Goal: Task Accomplishment & Management: Manage account settings

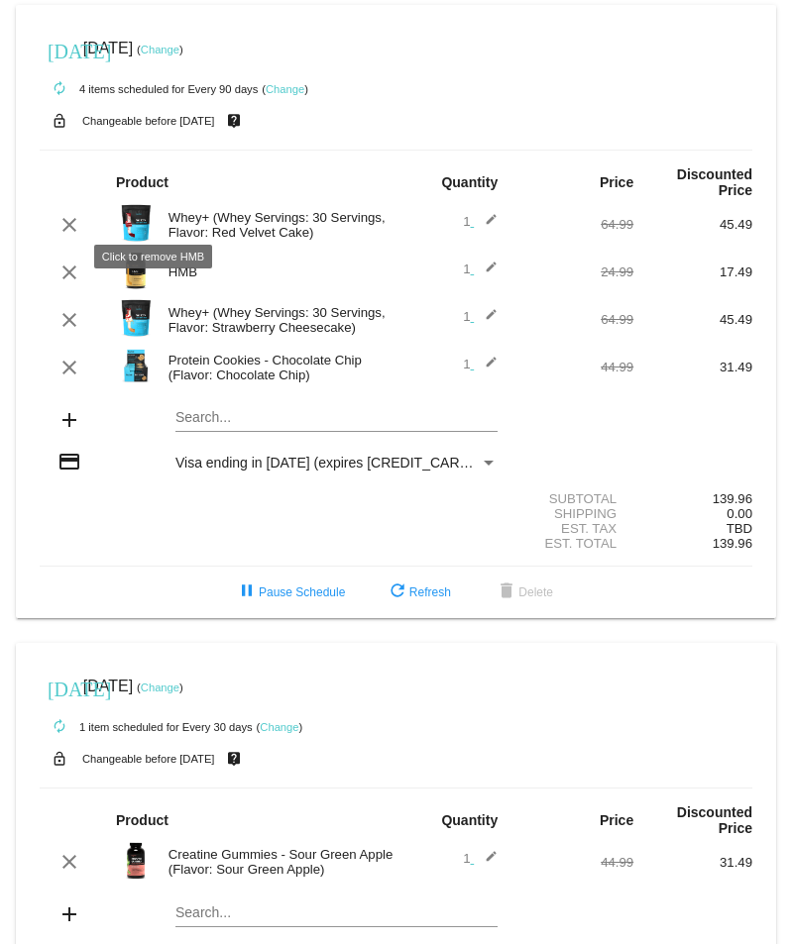
click at [63, 261] on mat-icon "clear" at bounding box center [69, 273] width 24 height 24
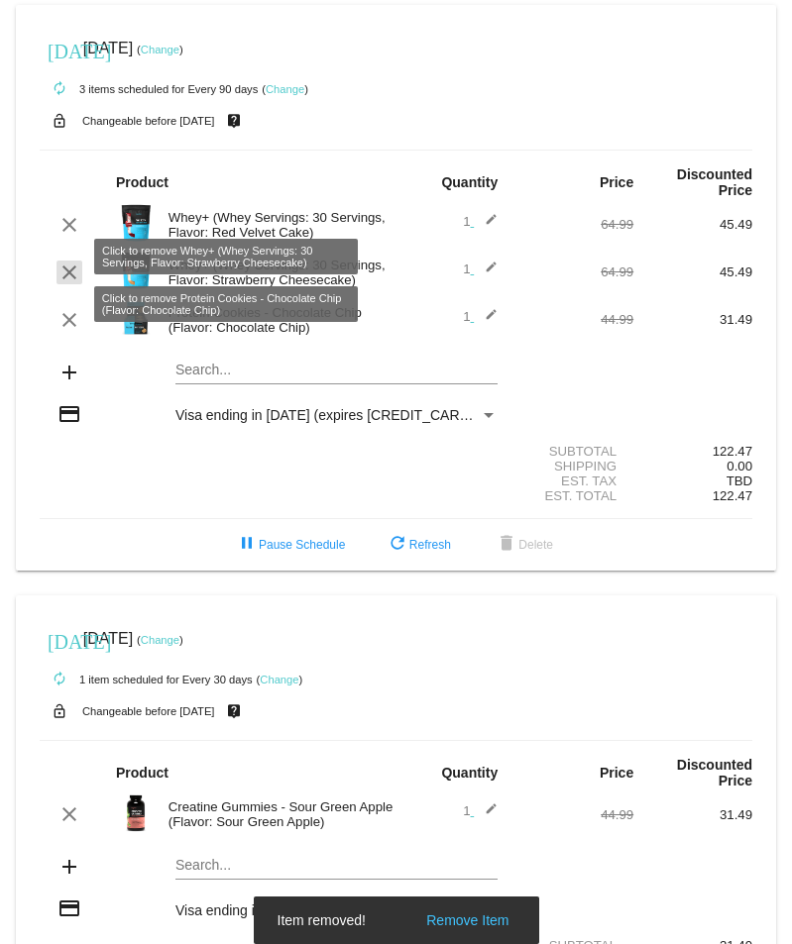
click at [76, 261] on mat-icon "clear" at bounding box center [69, 273] width 24 height 24
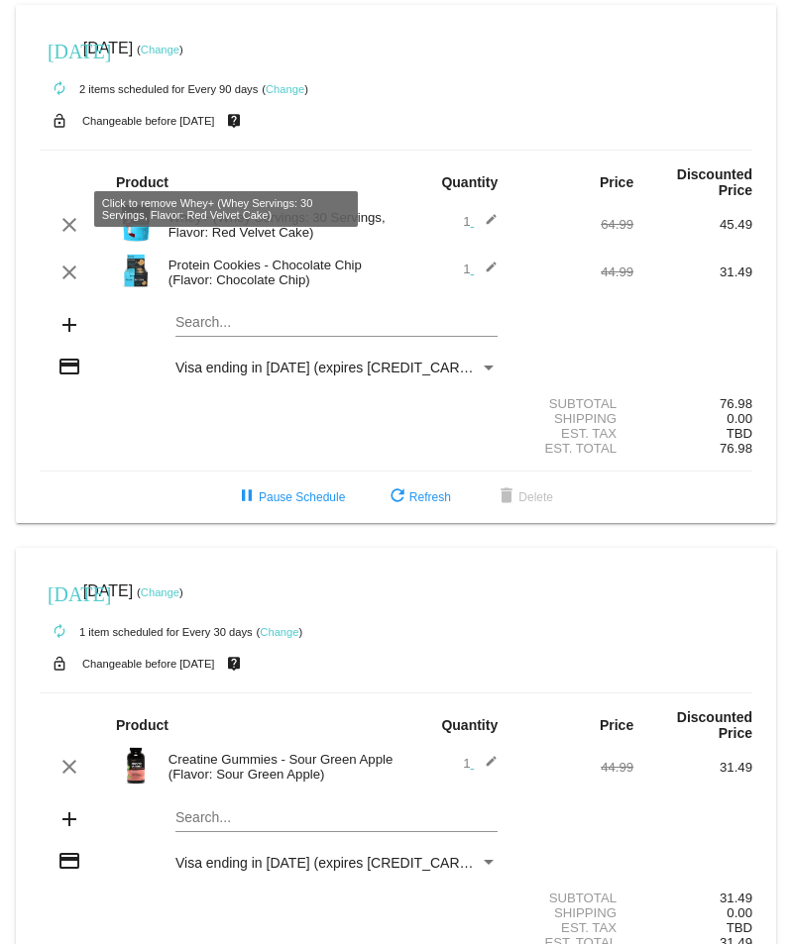
click at [69, 213] on mat-icon "clear" at bounding box center [69, 225] width 24 height 24
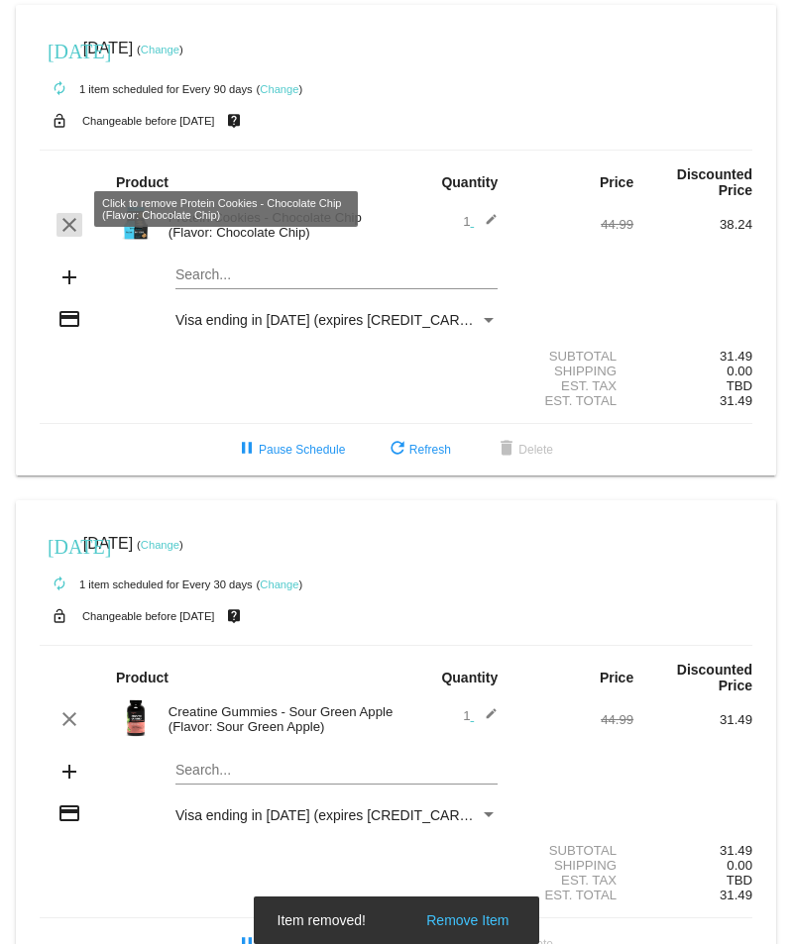
click at [67, 213] on mat-icon "clear" at bounding box center [69, 225] width 24 height 24
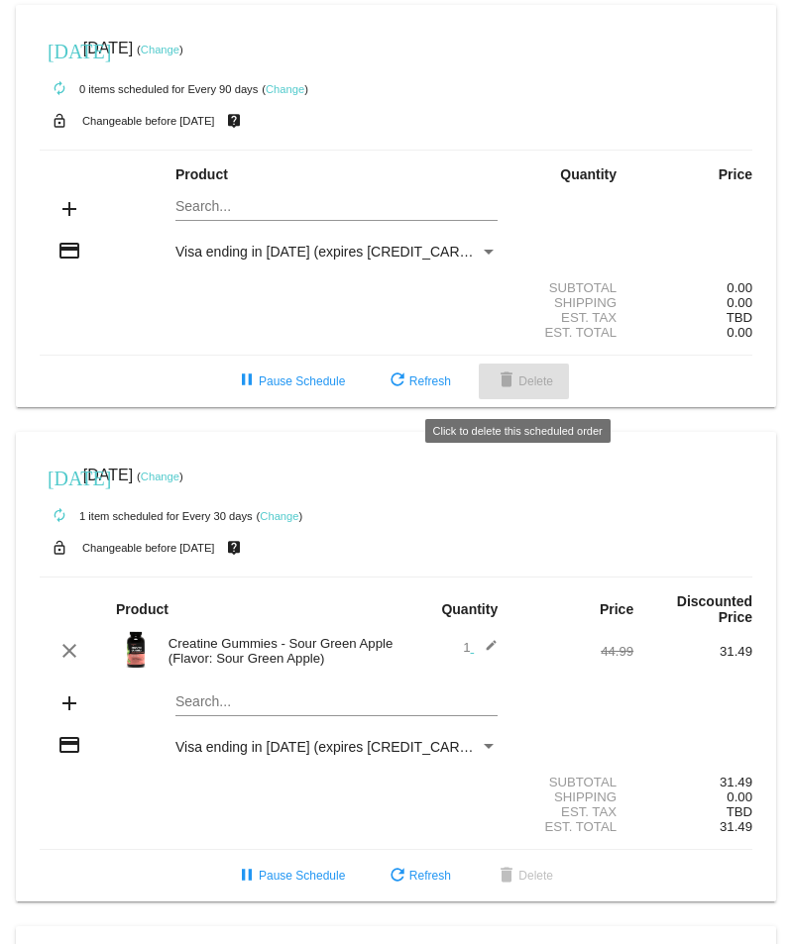
click at [528, 388] on span "delete Delete" at bounding box center [523, 381] width 58 height 14
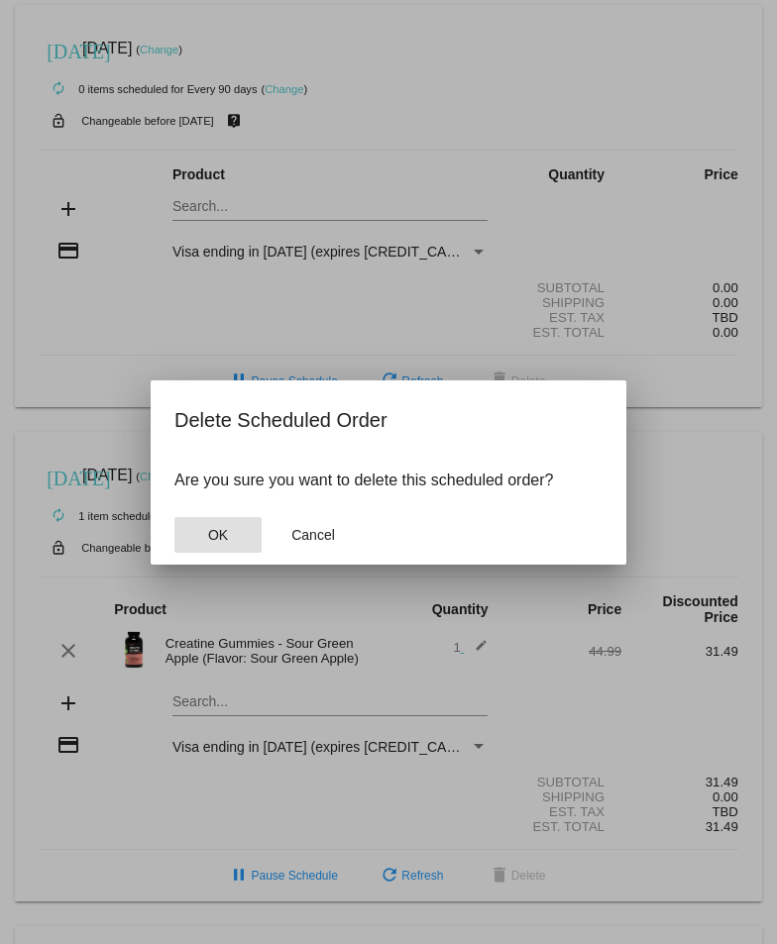
click at [198, 532] on button "OK" at bounding box center [217, 535] width 87 height 36
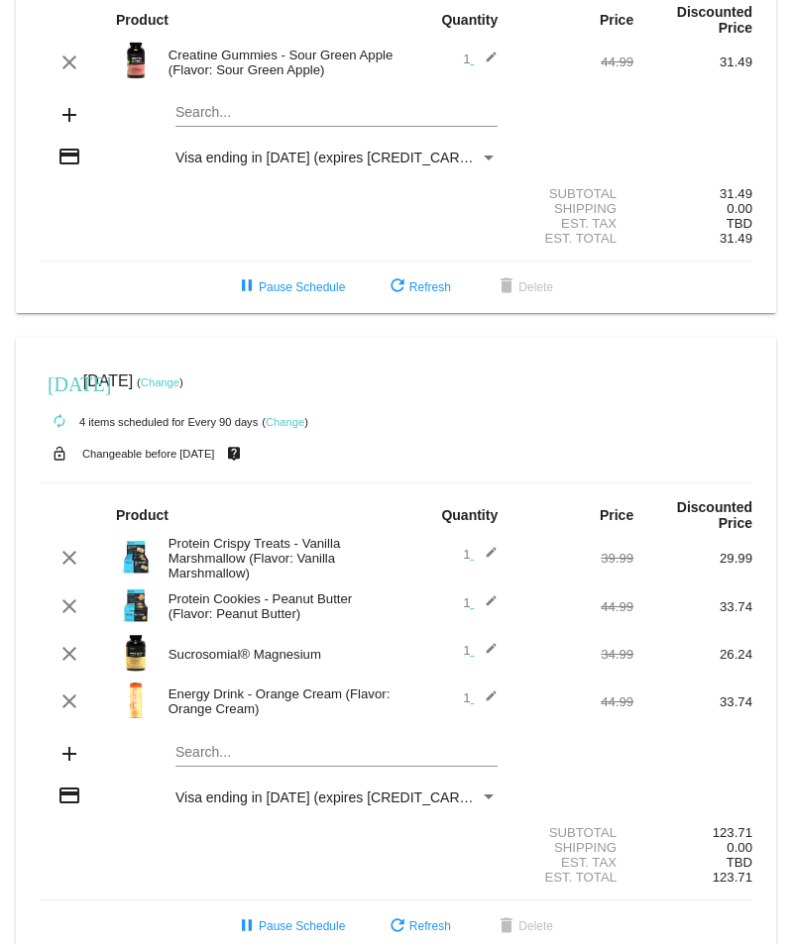
scroll to position [178, 0]
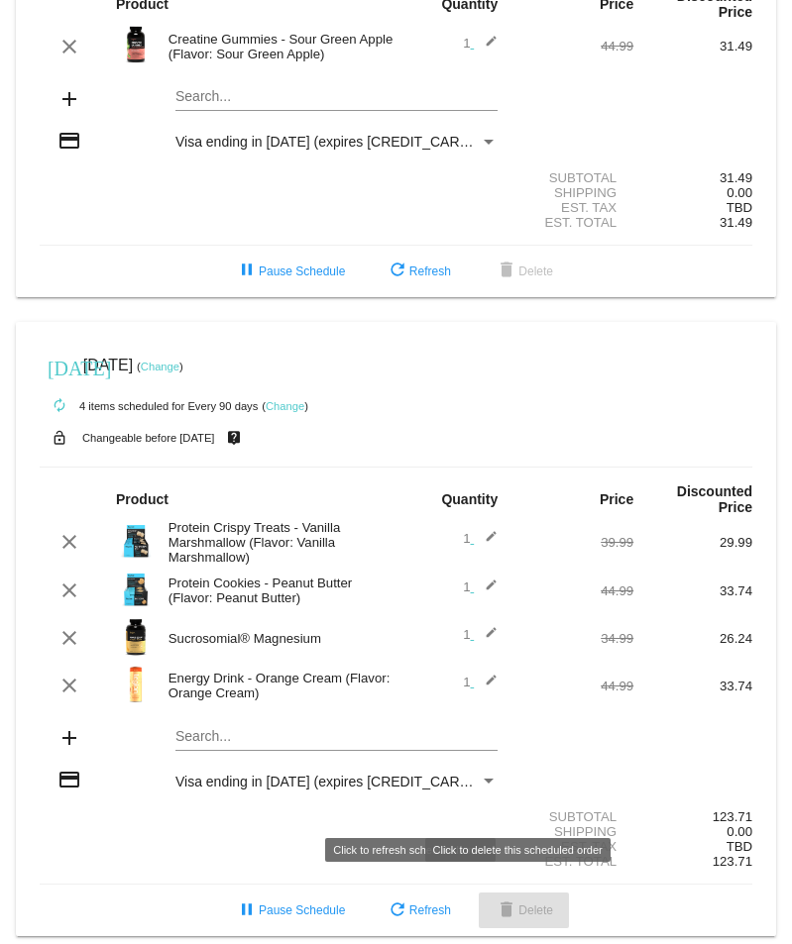
click at [520, 904] on span "delete Delete" at bounding box center [523, 911] width 58 height 14
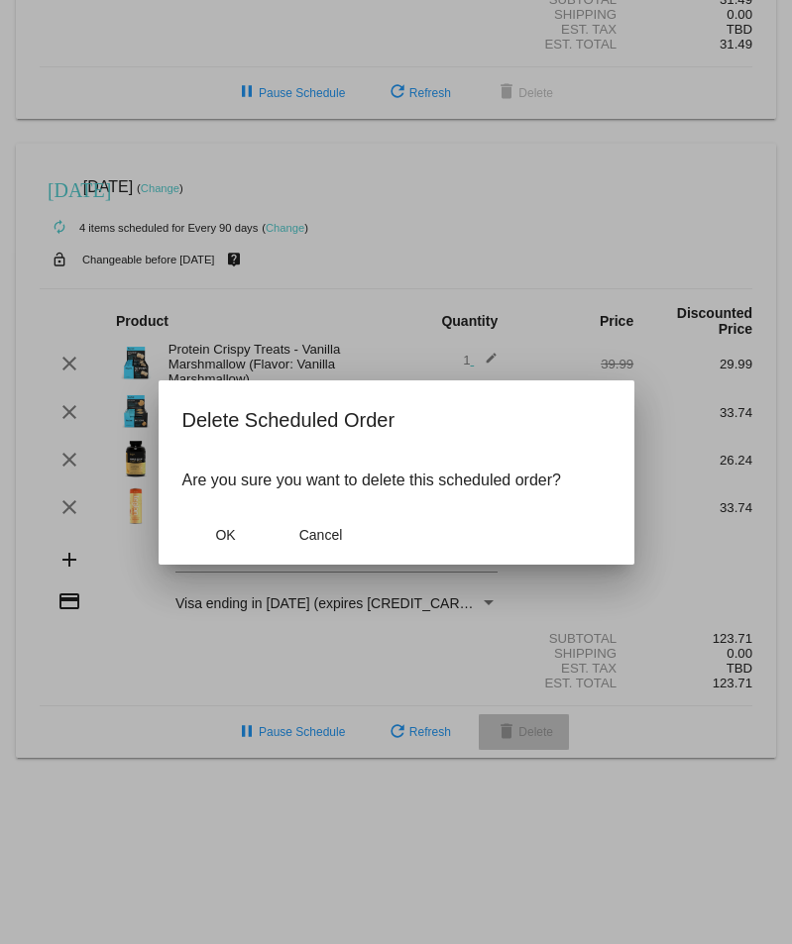
scroll to position [187, 0]
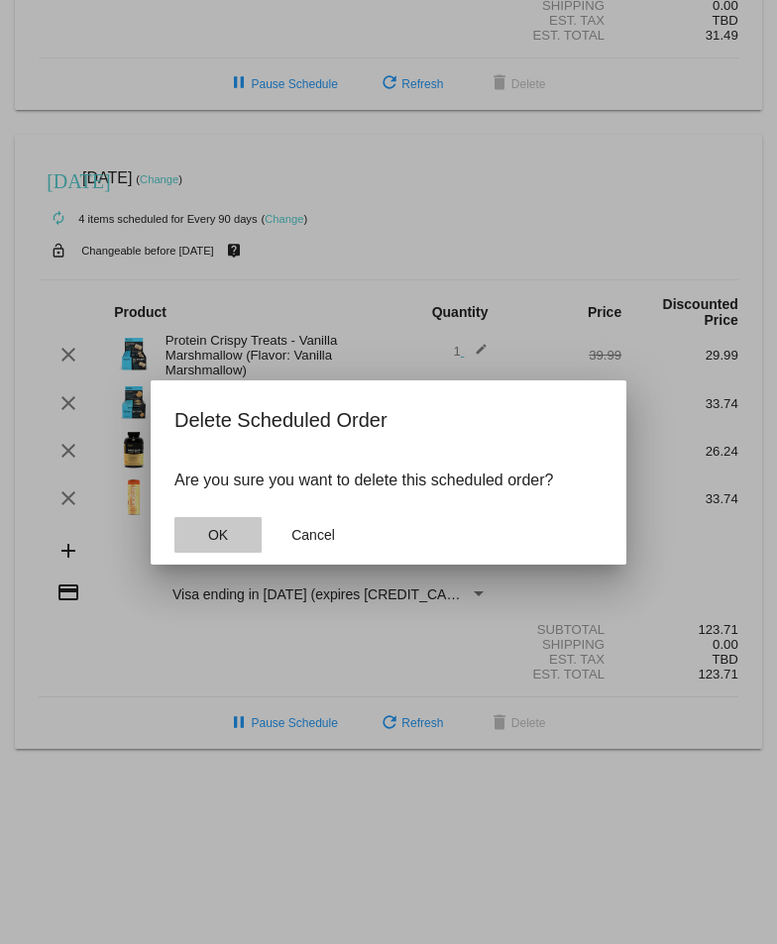
click at [247, 538] on button "OK" at bounding box center [217, 535] width 87 height 36
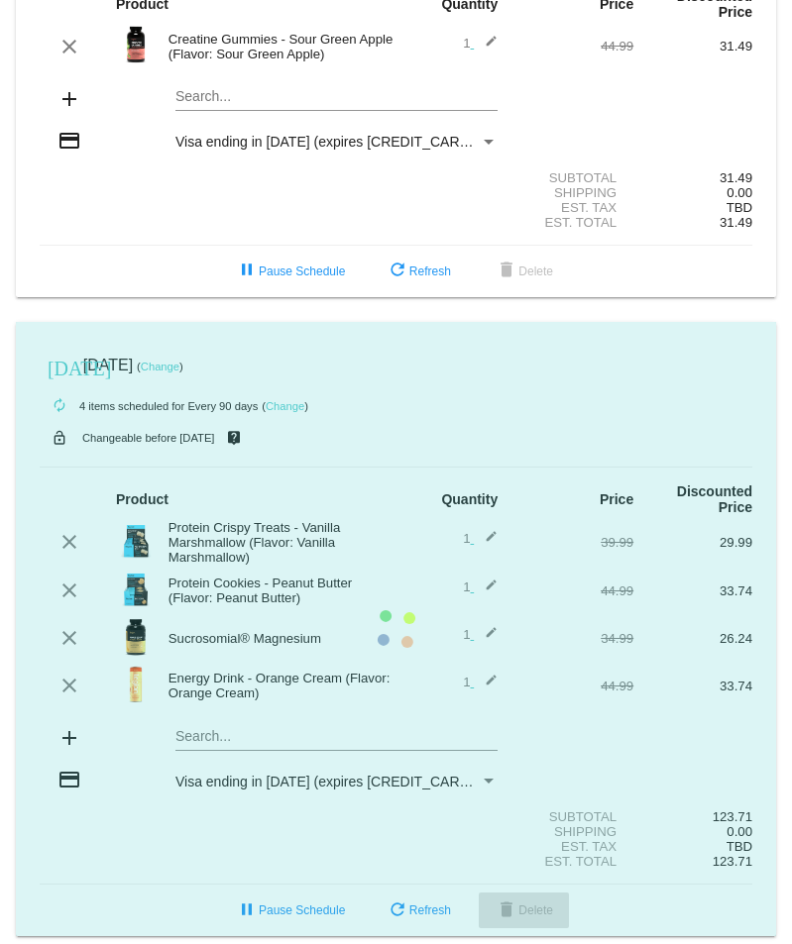
scroll to position [0, 0]
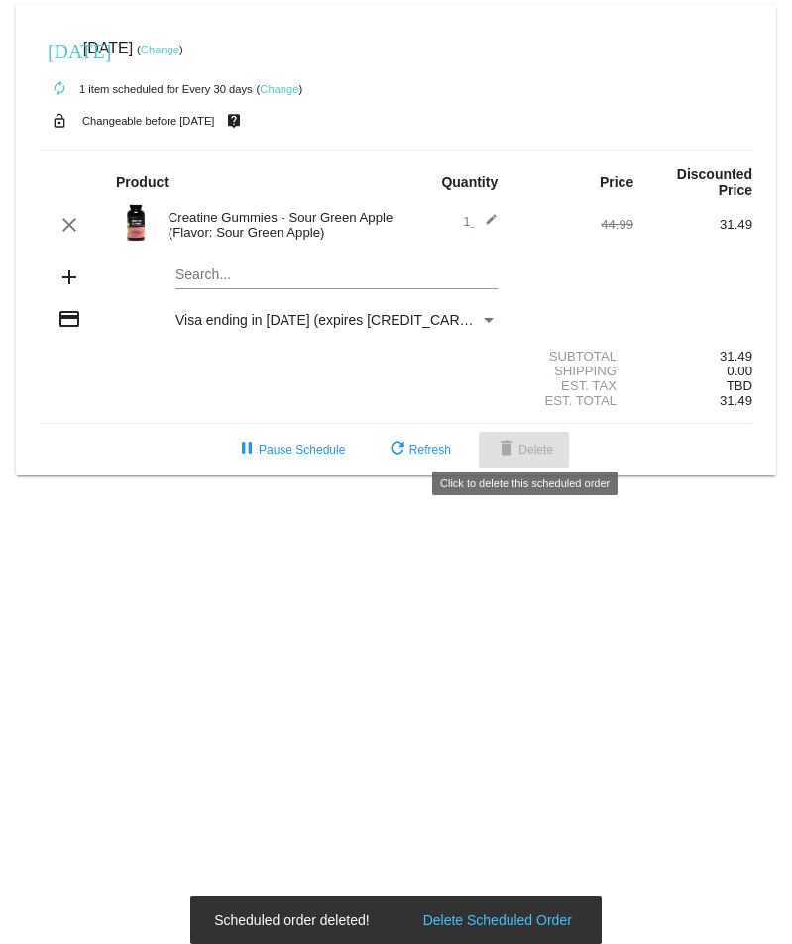
click at [524, 443] on span "delete Delete" at bounding box center [523, 450] width 58 height 14
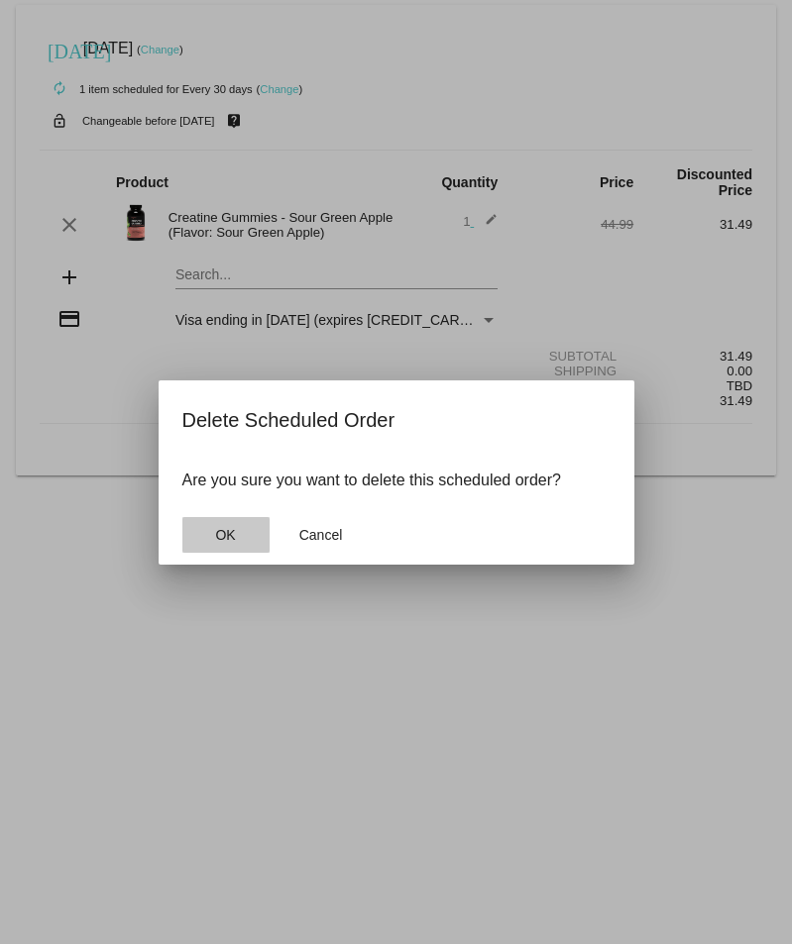
click at [241, 541] on button "OK" at bounding box center [225, 535] width 87 height 36
